Goal: Obtain resource: Download file/media

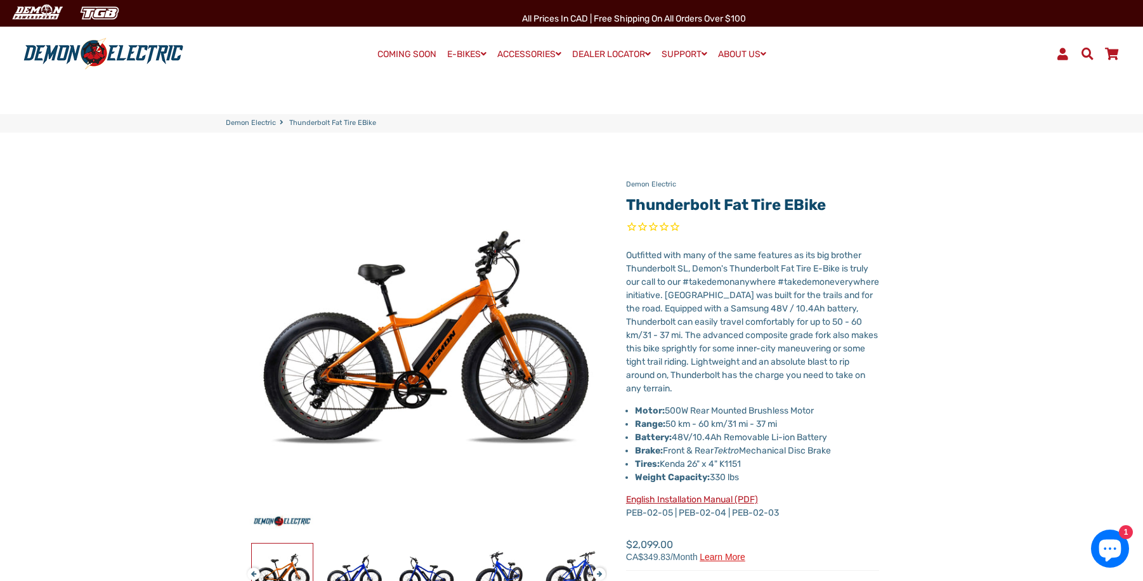
click at [679, 331] on span "Outfitted with many of the same features as its big brother Thunderbolt SL, Dem…" at bounding box center [752, 322] width 253 height 144
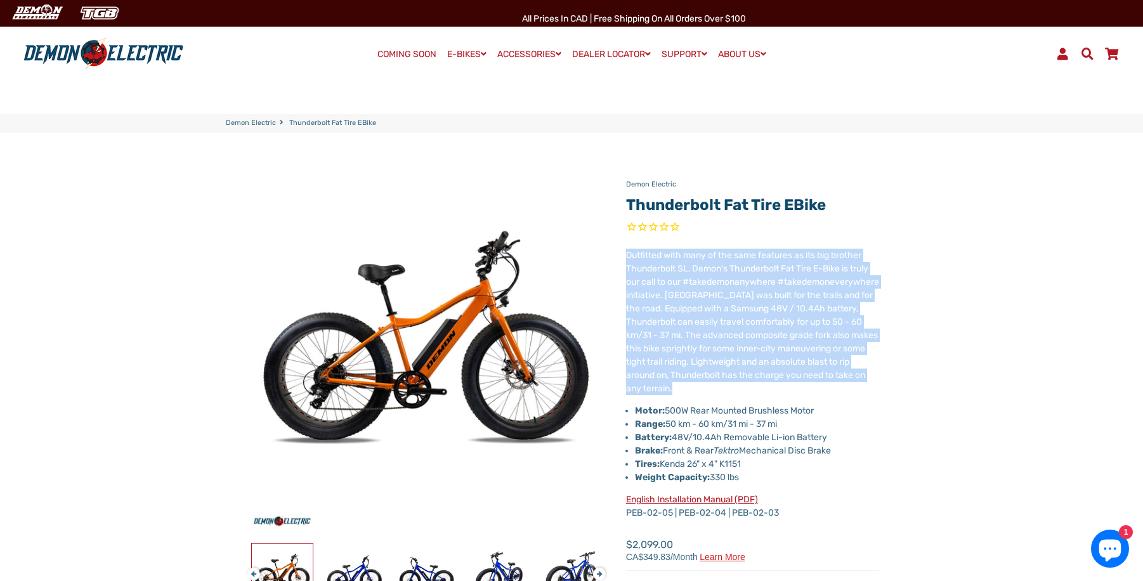
click at [678, 331] on span "Outfitted with many of the same features as its big brother Thunderbolt SL, Dem…" at bounding box center [752, 322] width 253 height 144
click at [711, 346] on span "Outfitted with many of the same features as its big brother Thunderbolt SL, Dem…" at bounding box center [752, 322] width 253 height 144
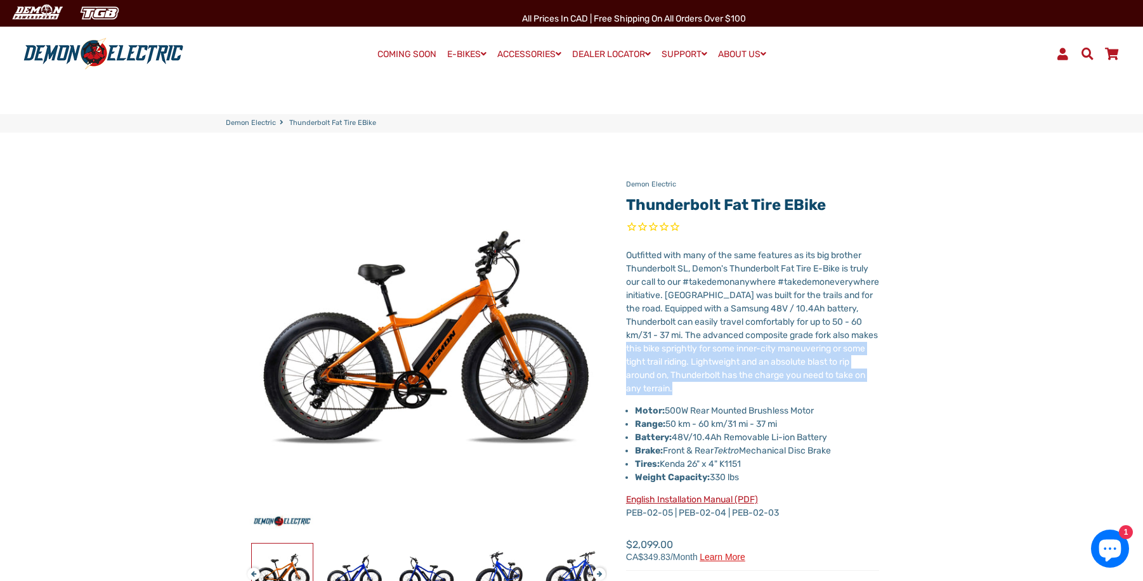
click at [711, 346] on span "Outfitted with many of the same features as its big brother Thunderbolt SL, Dem…" at bounding box center [752, 322] width 253 height 144
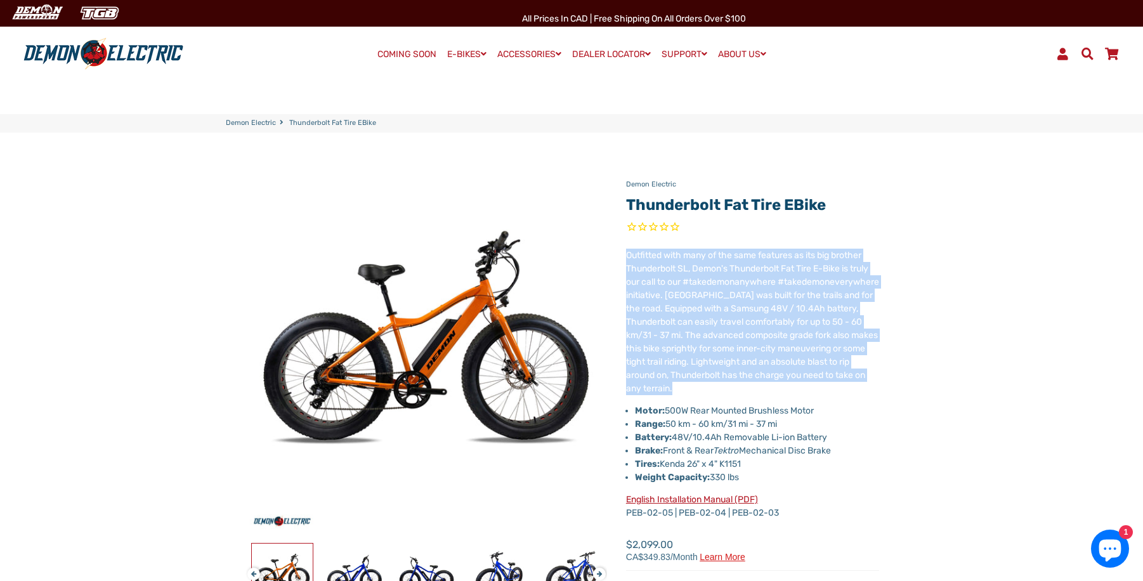
click at [711, 346] on span "Outfitted with many of the same features as its big brother Thunderbolt SL, Dem…" at bounding box center [752, 322] width 253 height 144
click at [715, 348] on span "Outfitted with many of the same features as its big brother Thunderbolt SL, Dem…" at bounding box center [752, 322] width 253 height 144
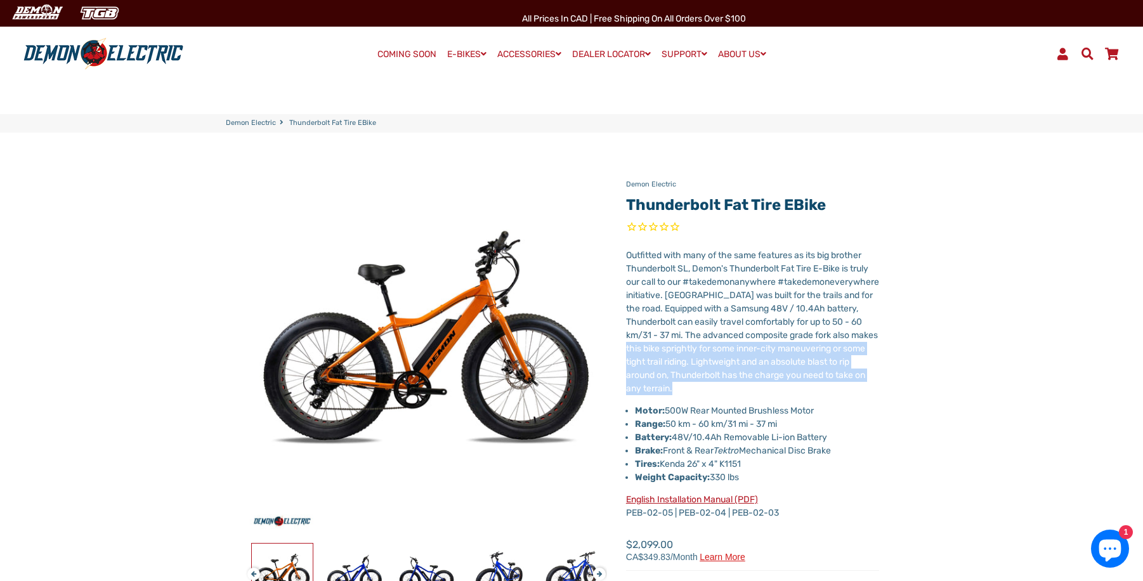
click at [715, 348] on span "Outfitted with many of the same features as its big brother Thunderbolt SL, Dem…" at bounding box center [752, 322] width 253 height 144
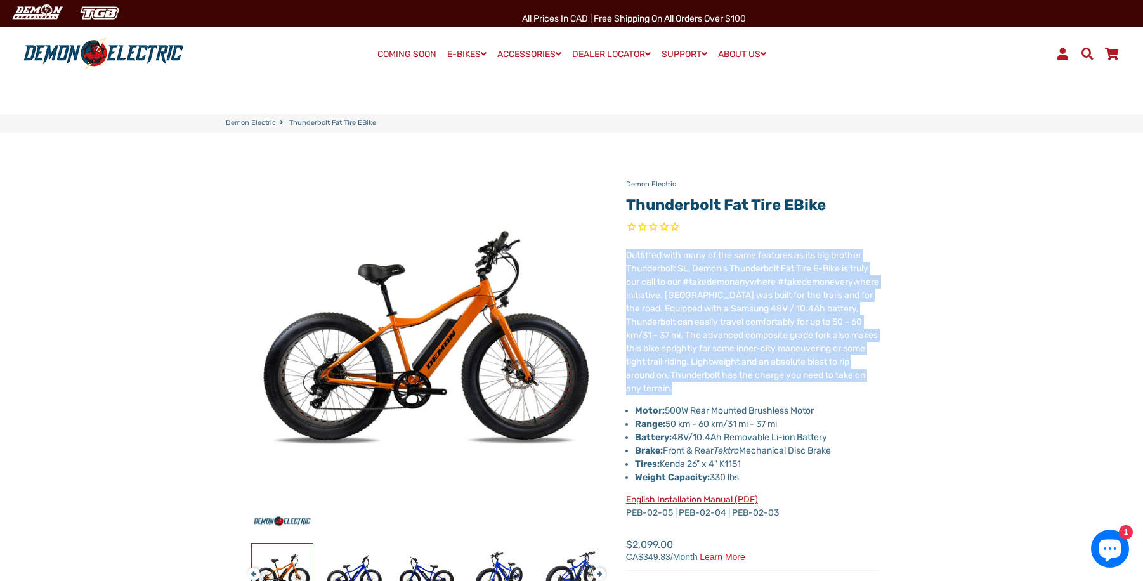
click at [715, 348] on span "Outfitted with many of the same features as its big brother Thunderbolt SL, Dem…" at bounding box center [752, 322] width 253 height 144
click at [716, 348] on span "Outfitted with many of the same features as its big brother Thunderbolt SL, Dem…" at bounding box center [752, 322] width 253 height 144
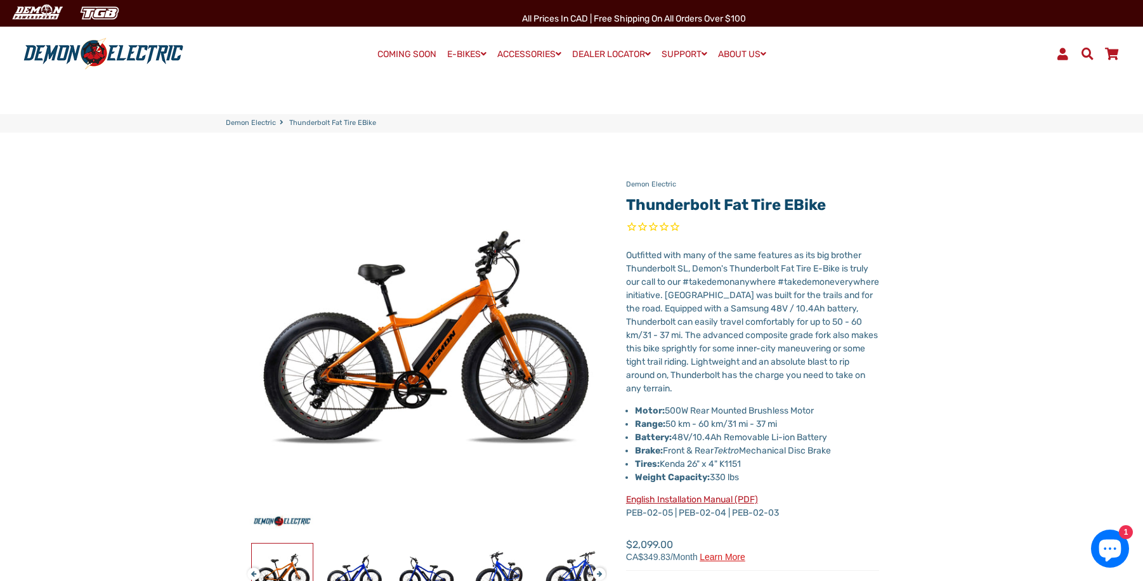
click at [701, 322] on span "Outfitted with many of the same features as its big brother Thunderbolt SL, Dem…" at bounding box center [752, 322] width 253 height 144
click at [701, 323] on span "Outfitted with many of the same features as its big brother Thunderbolt SL, Dem…" at bounding box center [752, 322] width 253 height 144
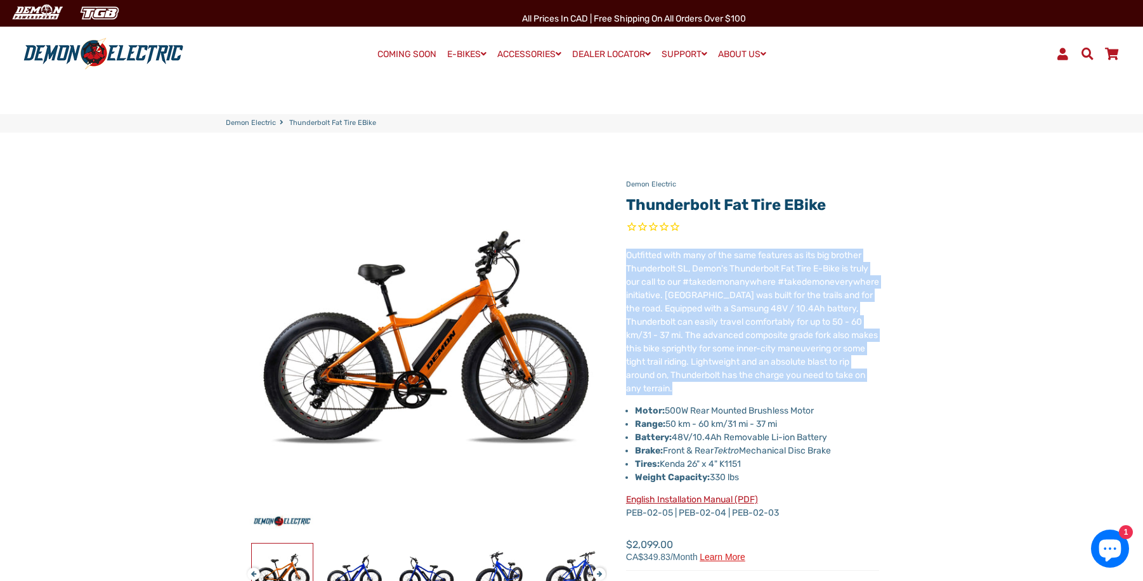
click at [701, 323] on span "Outfitted with many of the same features as its big brother Thunderbolt SL, Dem…" at bounding box center [752, 322] width 253 height 144
click at [730, 329] on span "Outfitted with many of the same features as its big brother Thunderbolt SL, Dem…" at bounding box center [752, 322] width 253 height 144
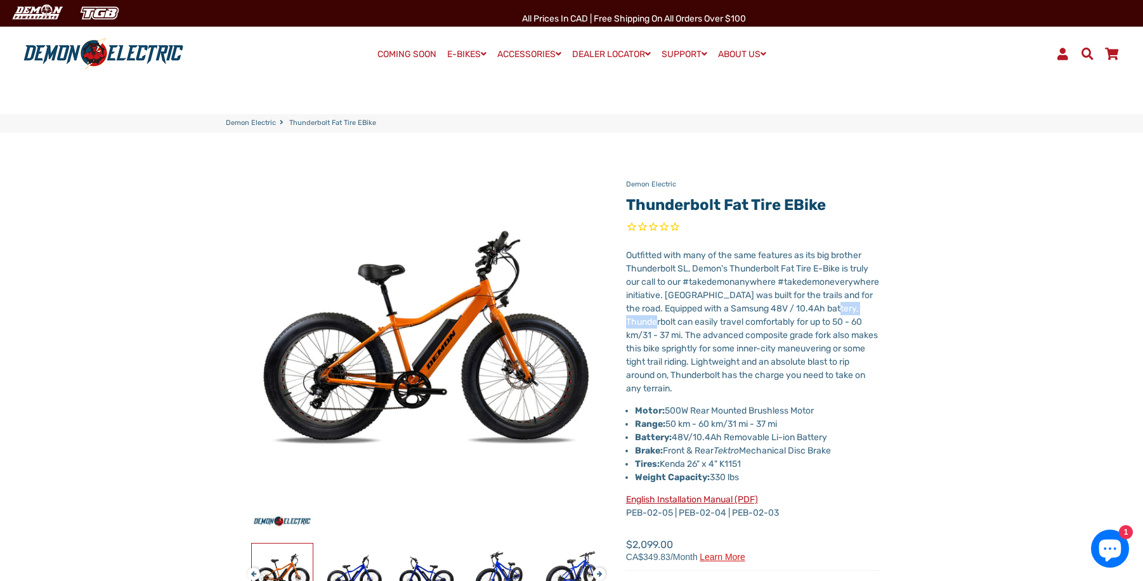
drag, startPoint x: 692, startPoint y: 322, endPoint x: 744, endPoint y: 324, distance: 51.4
click at [744, 324] on span "Outfitted with many of the same features as its big brother Thunderbolt SL, Dem…" at bounding box center [752, 322] width 253 height 144
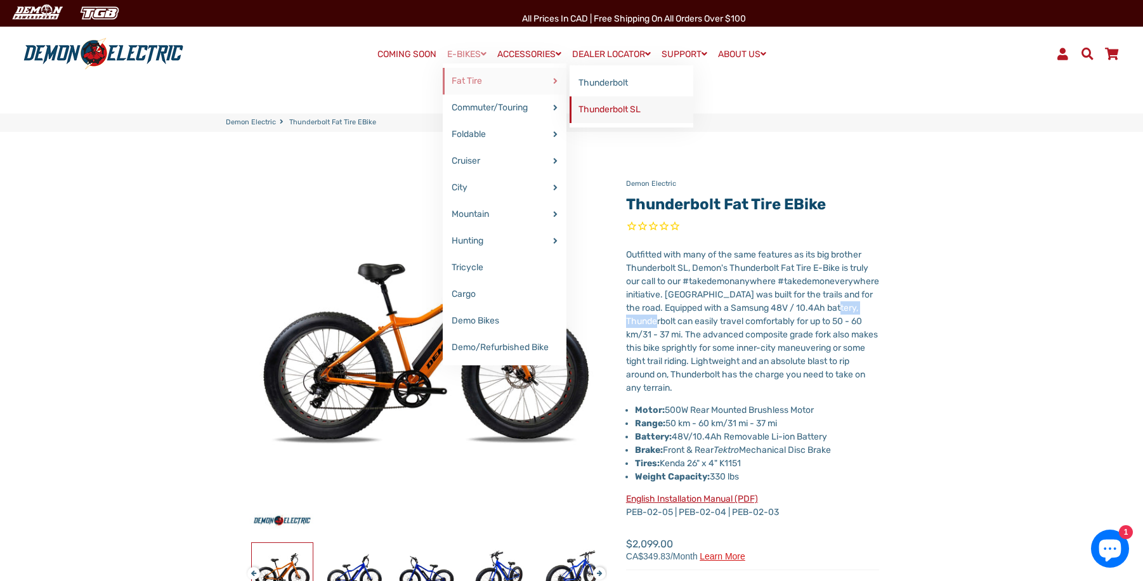
click at [603, 107] on link "Thunderbolt SL" at bounding box center [632, 109] width 124 height 27
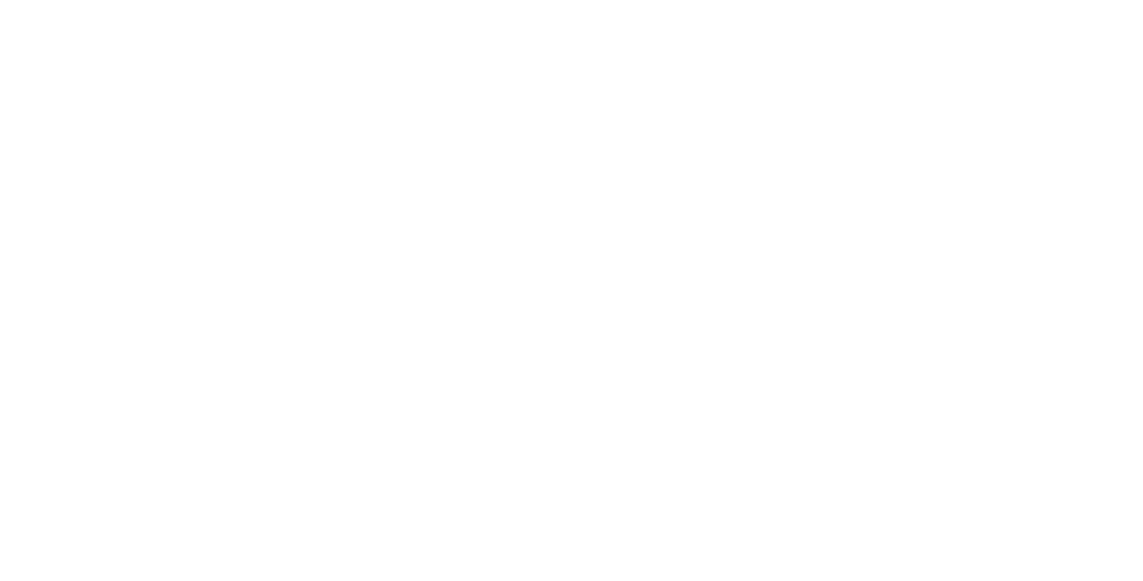
select select "******"
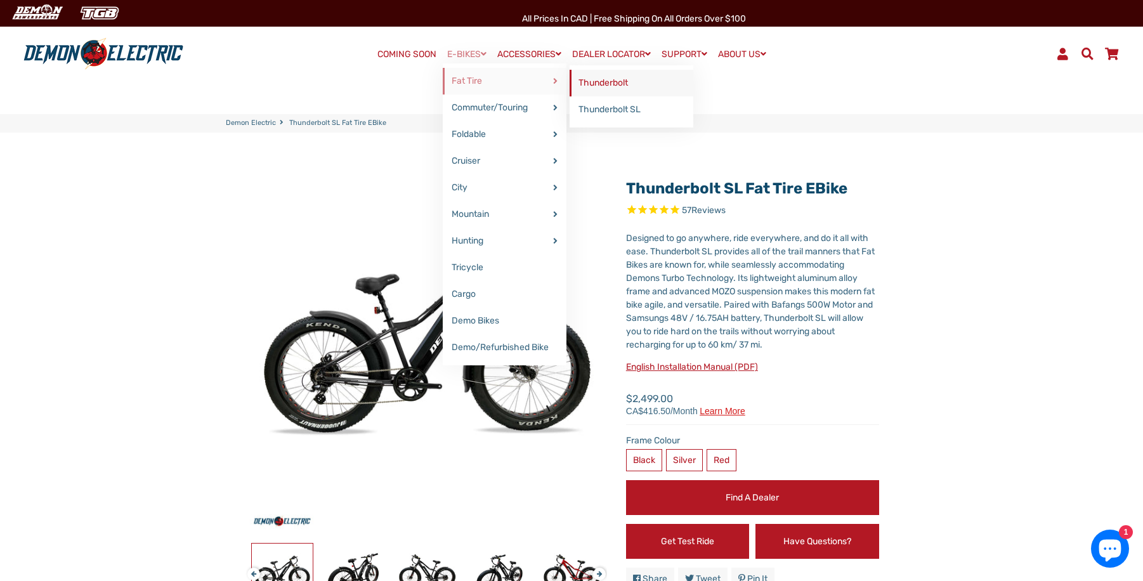
click at [612, 84] on link "Thunderbolt" at bounding box center [632, 83] width 124 height 27
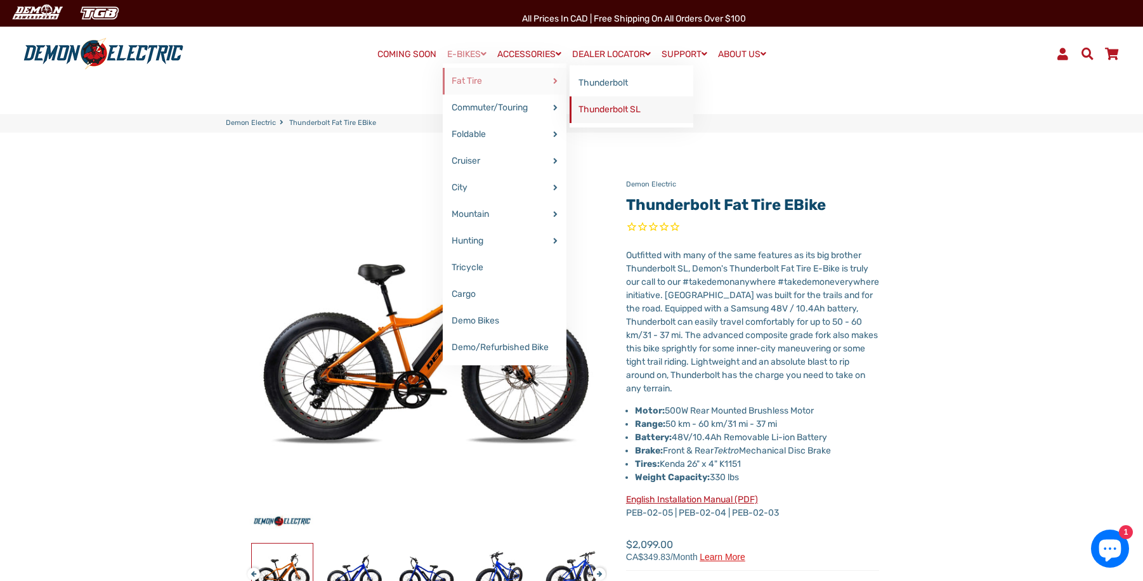
click at [613, 119] on link "Thunderbolt SL" at bounding box center [632, 109] width 124 height 27
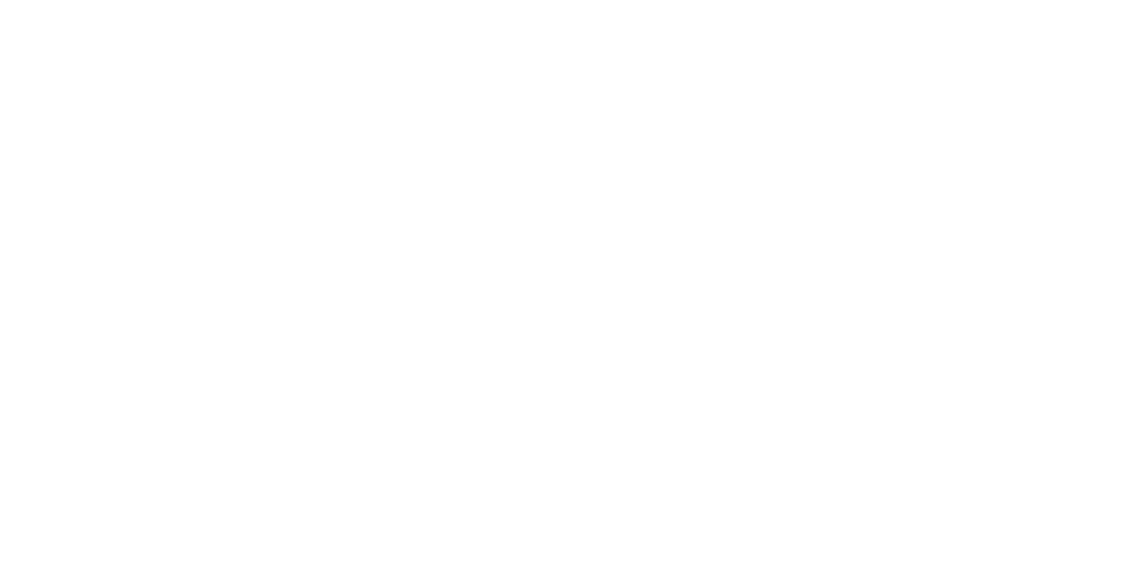
select select "******"
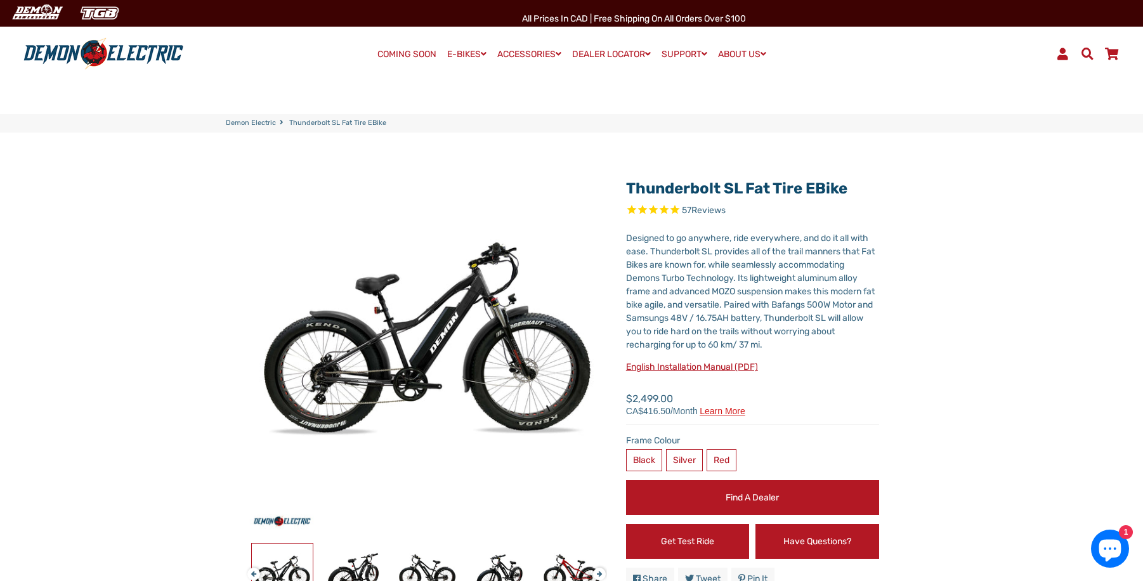
click at [718, 255] on span "Designed to go anywhere, ride everywhere, and do it all with ease. Thunderbolt …" at bounding box center [750, 291] width 249 height 117
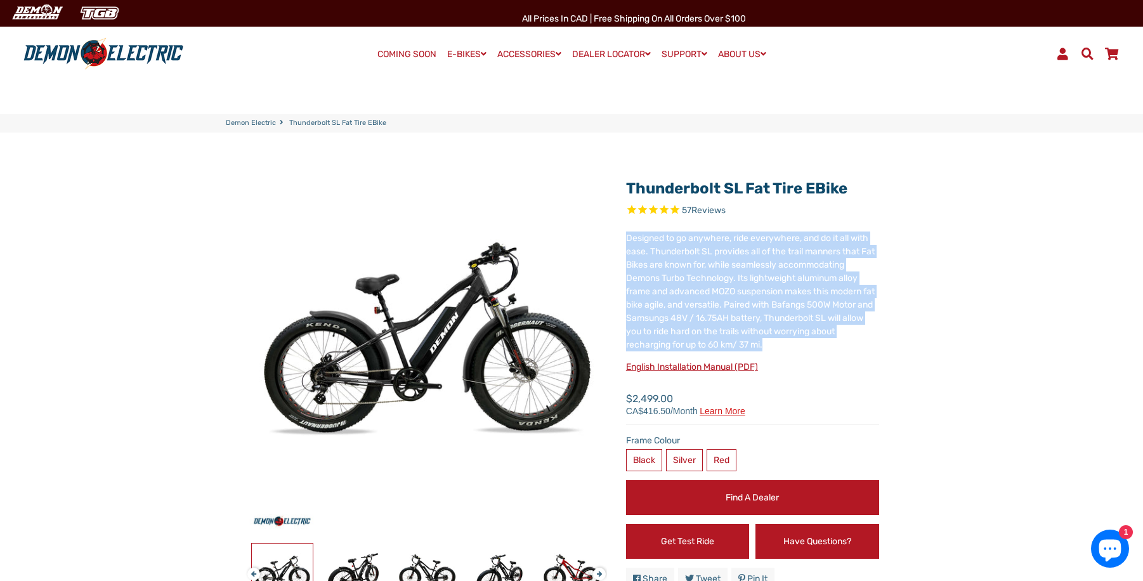
click at [718, 255] on span "Designed to go anywhere, ride everywhere, and do it all with ease. Thunderbolt …" at bounding box center [750, 291] width 249 height 117
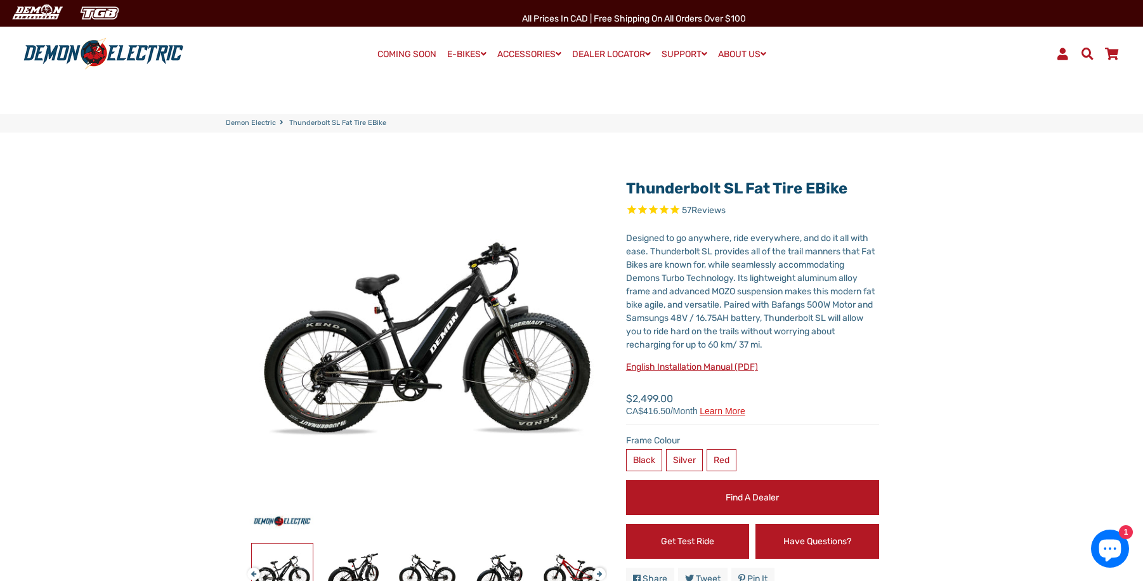
drag, startPoint x: 753, startPoint y: 273, endPoint x: 733, endPoint y: 360, distance: 89.3
click at [753, 274] on span "Designed to go anywhere, ride everywhere, and do it all with ease. Thunderbolt …" at bounding box center [750, 291] width 249 height 117
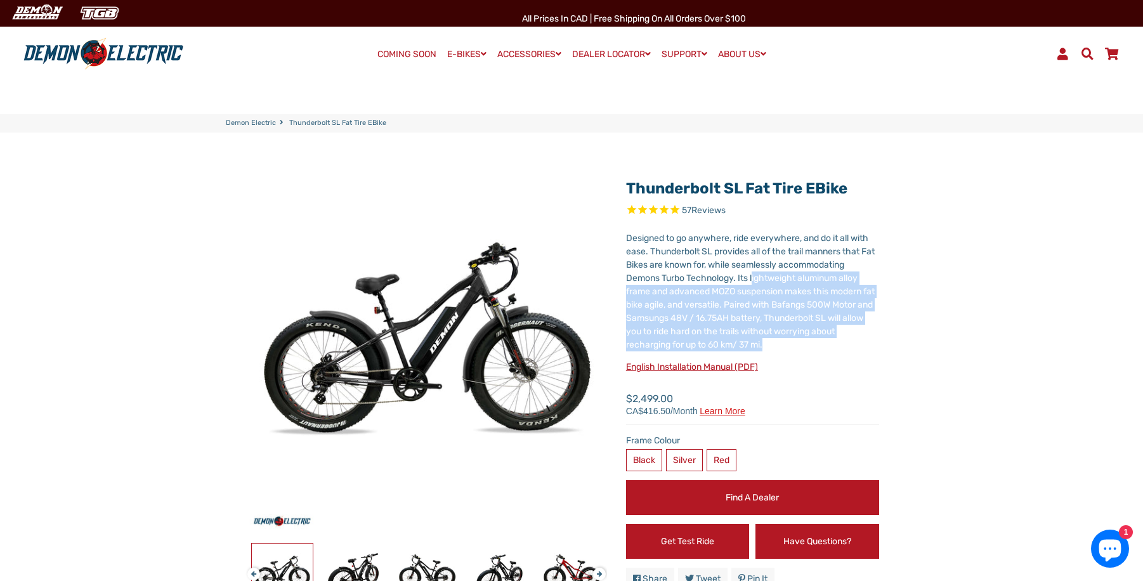
click at [727, 370] on link "English Installation Manual (PDF)" at bounding box center [692, 367] width 132 height 11
